Goal: Transaction & Acquisition: Download file/media

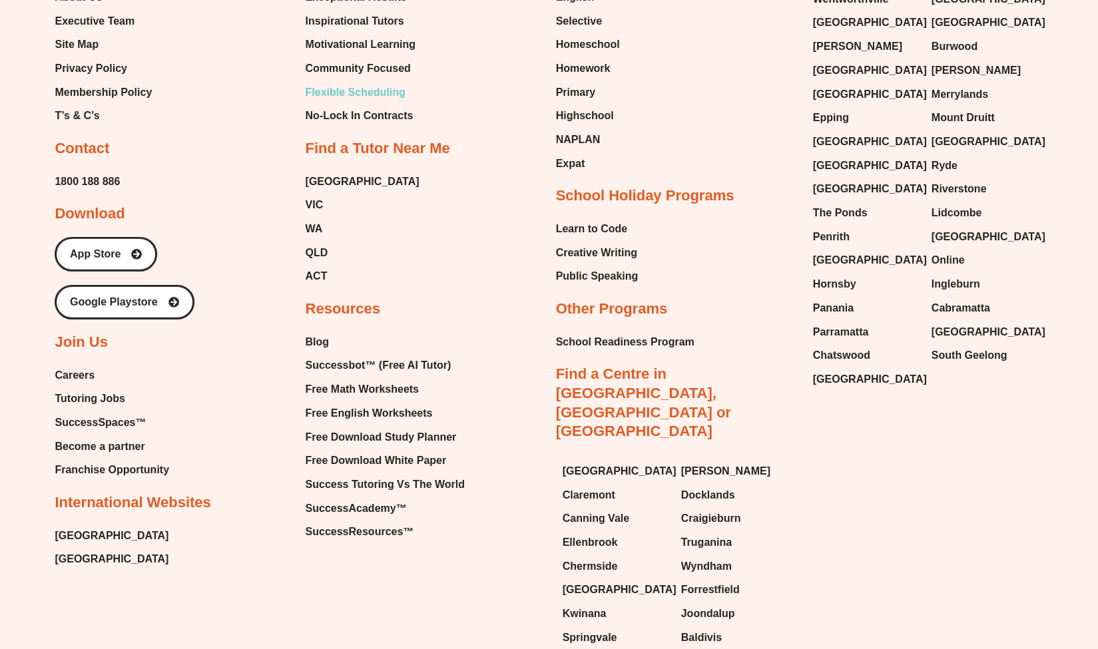
scroll to position [5708, 0]
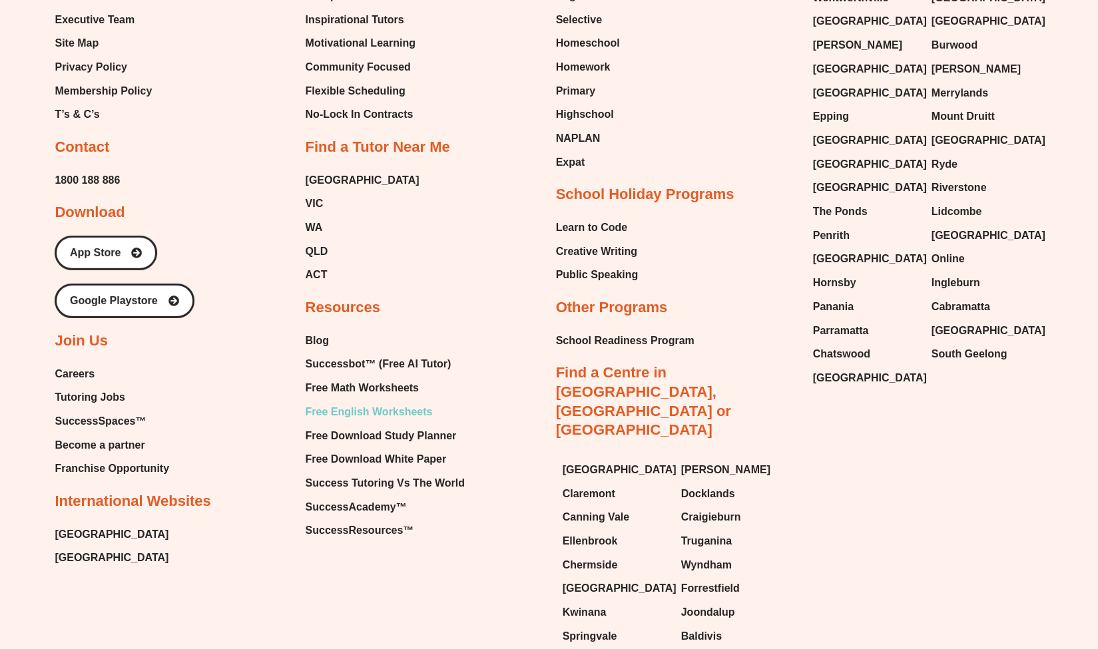
click at [365, 402] on span "Free English Worksheets" at bounding box center [368, 412] width 127 height 20
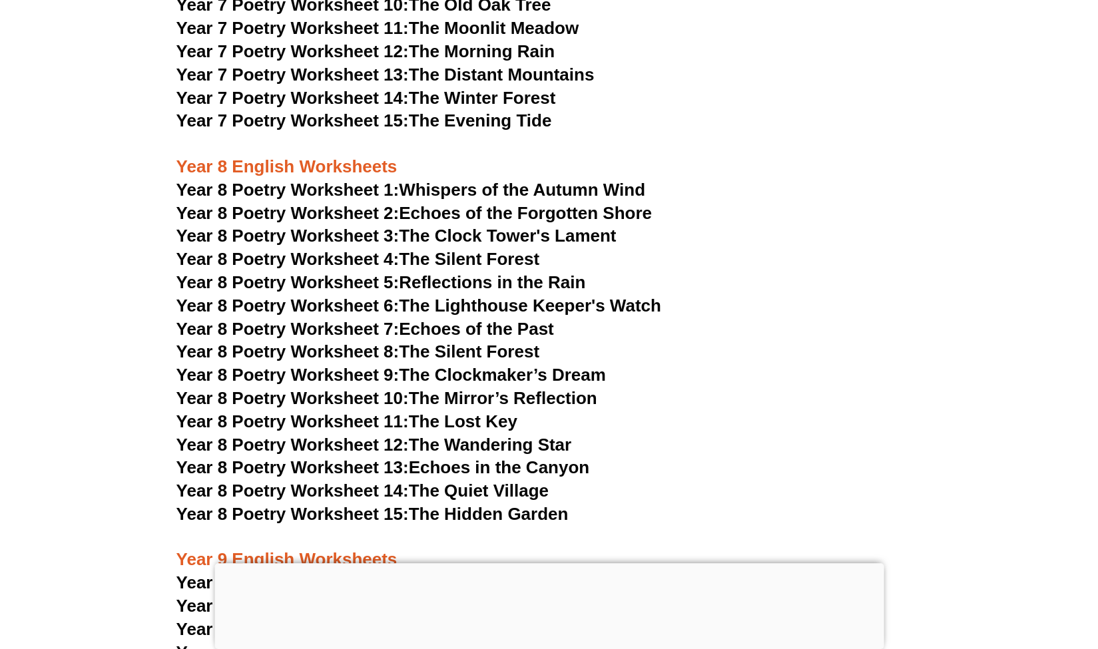
scroll to position [8719, 0]
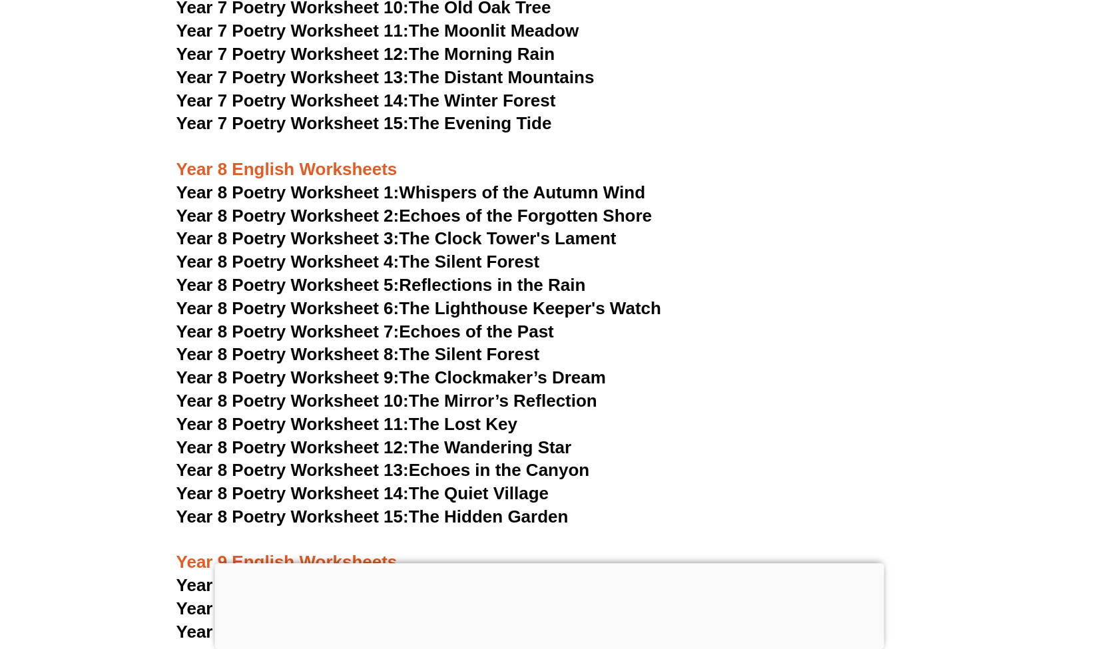
click at [364, 182] on span "Year 8 Poetry Worksheet 1:" at bounding box center [287, 192] width 223 height 20
